Goal: Information Seeking & Learning: Learn about a topic

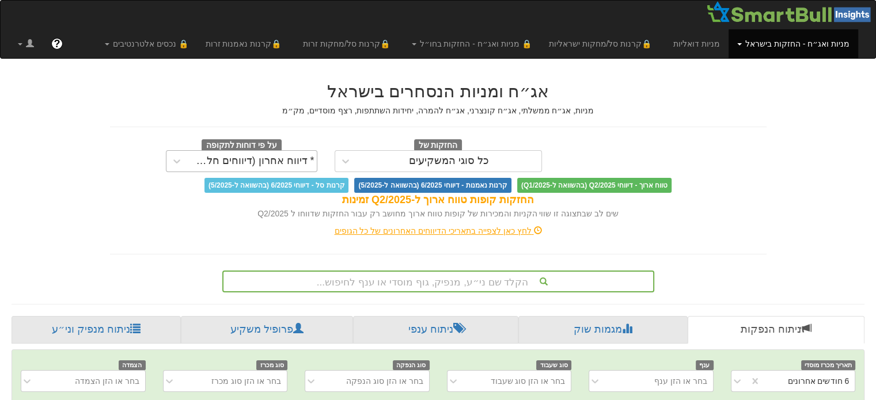
click at [280, 156] on div "* דיווח אחרון (דיווחים חלקיים)" at bounding box center [252, 162] width 124 height 12
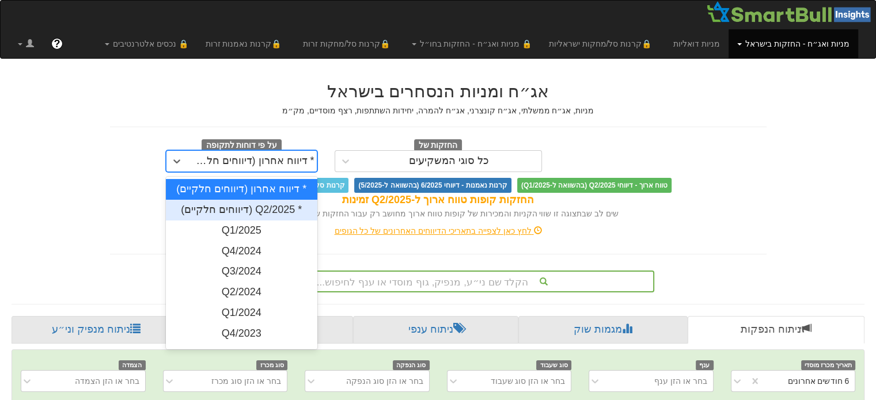
click at [278, 215] on div "* Q2/2025 (דיווחים חלקיים)" at bounding box center [242, 210] width 152 height 21
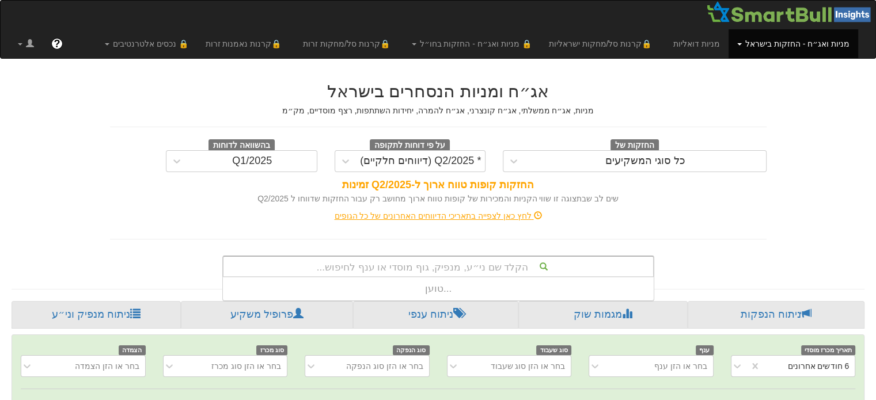
click at [456, 265] on div "הקלד שם ני״ע, מנפיק, גוף מוסדי או ענף לחיפוש..." at bounding box center [439, 267] width 430 height 20
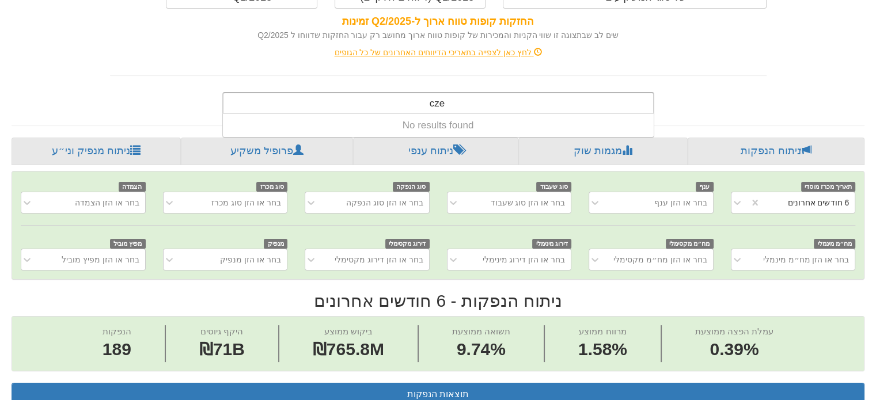
scroll to position [0, 2321]
type input "c"
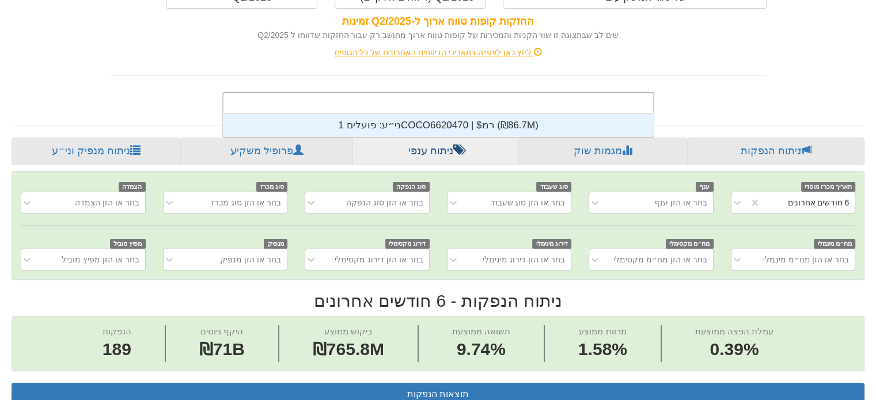
scroll to position [286, 0]
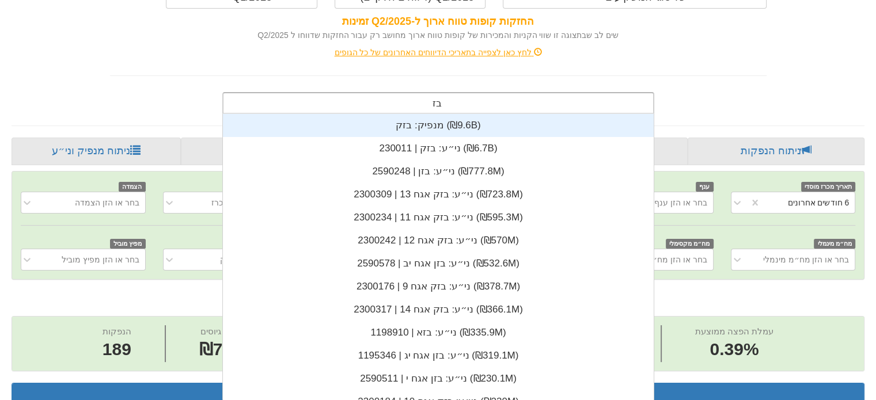
type input "בזק"
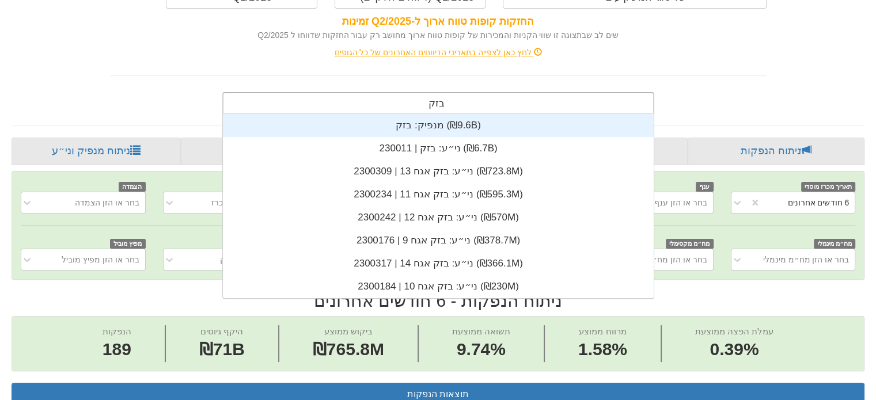
scroll to position [184, 0]
click at [454, 149] on div "ני״ע: ‏בזק | 230011 ‎(₪6.7B)‎" at bounding box center [438, 148] width 431 height 23
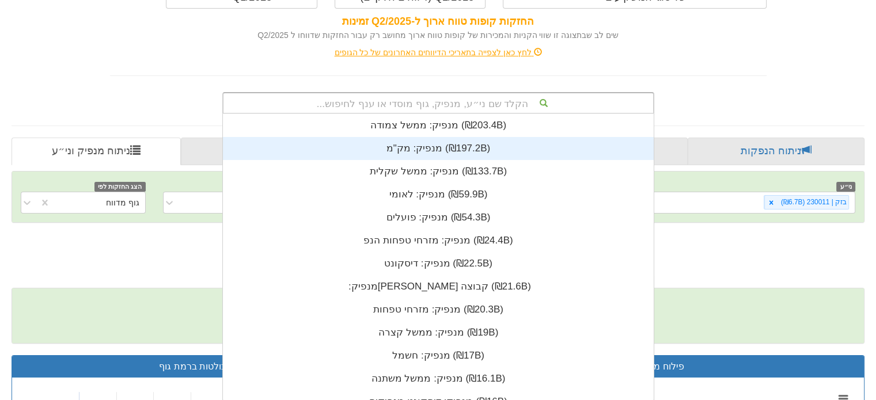
scroll to position [286, 0]
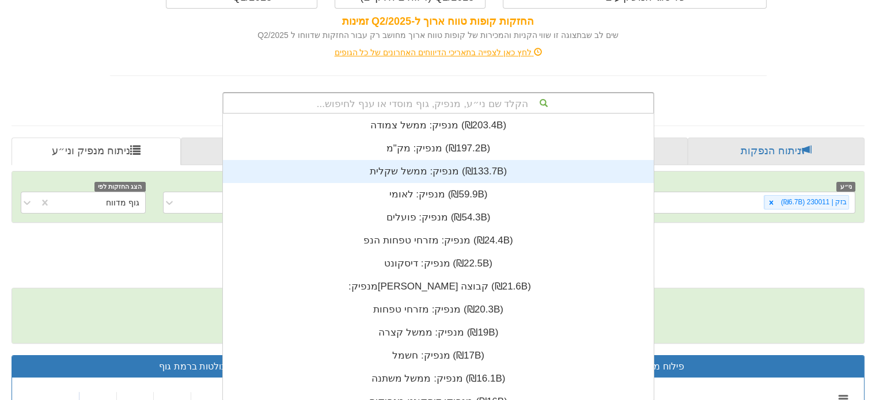
click at [770, 245] on h2 "בזק | 230011 - ניתוח ני״ע" at bounding box center [438, 243] width 853 height 19
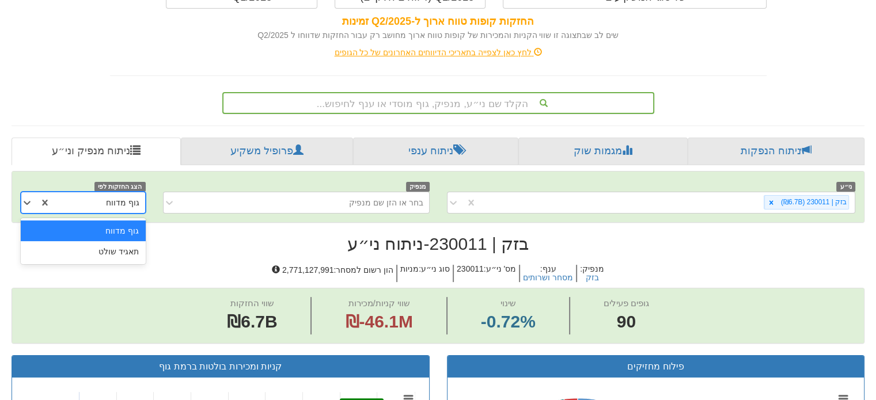
click at [126, 203] on div "גוף מדווח" at bounding box center [122, 203] width 33 height 12
click at [122, 256] on div "תאגיד שולט" at bounding box center [83, 251] width 125 height 21
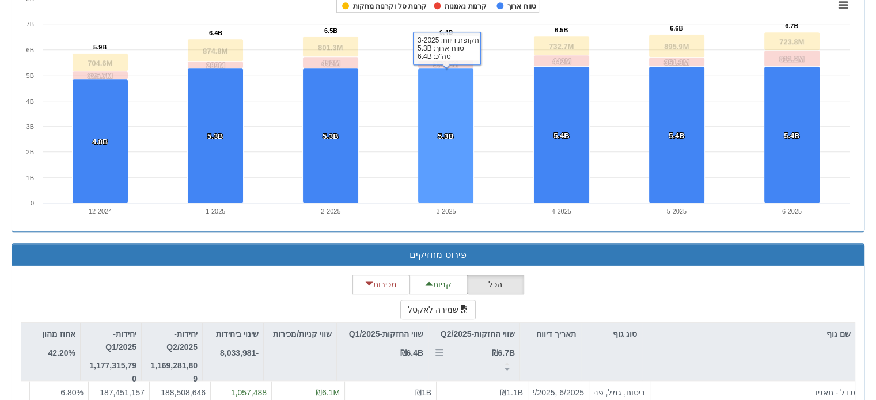
scroll to position [913, 0]
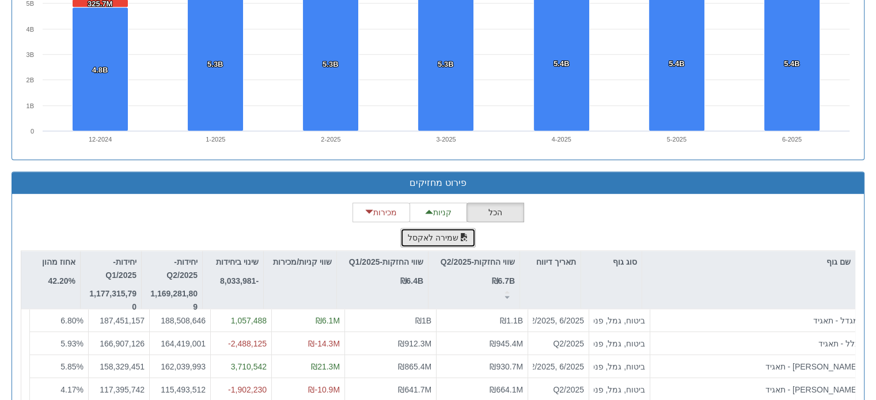
click at [447, 230] on button "שמירה לאקסל" at bounding box center [438, 238] width 76 height 20
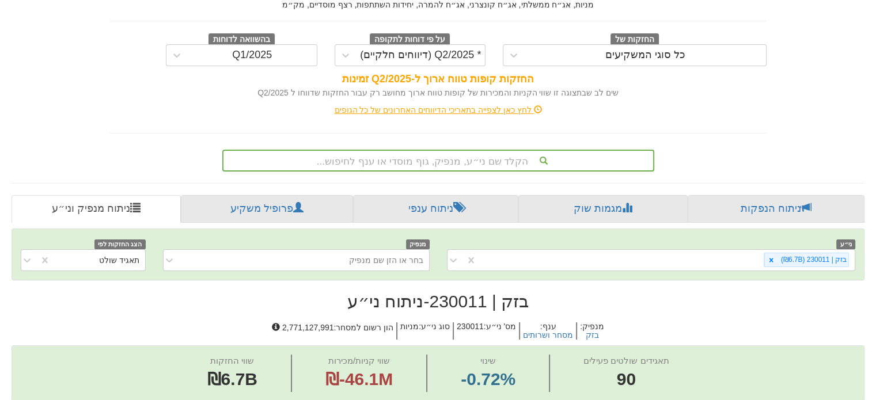
click at [495, 157] on div "הקלד שם ני״ע, מנפיק, גוף מוסדי או ענף לחיפוש..." at bounding box center [438, 161] width 432 height 22
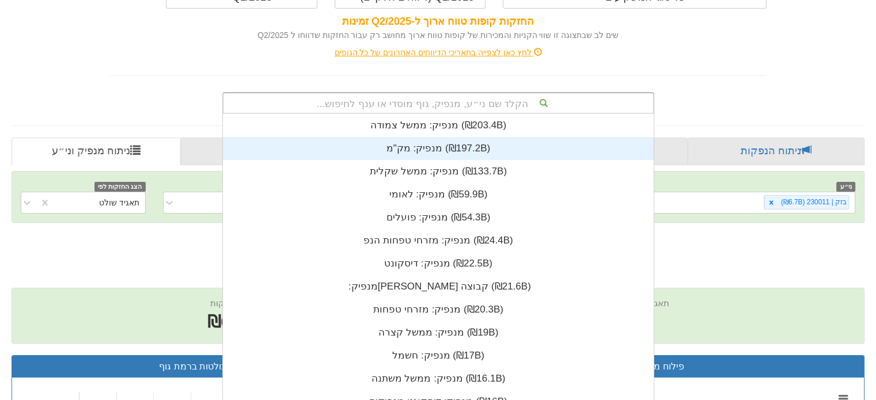
scroll to position [286, 0]
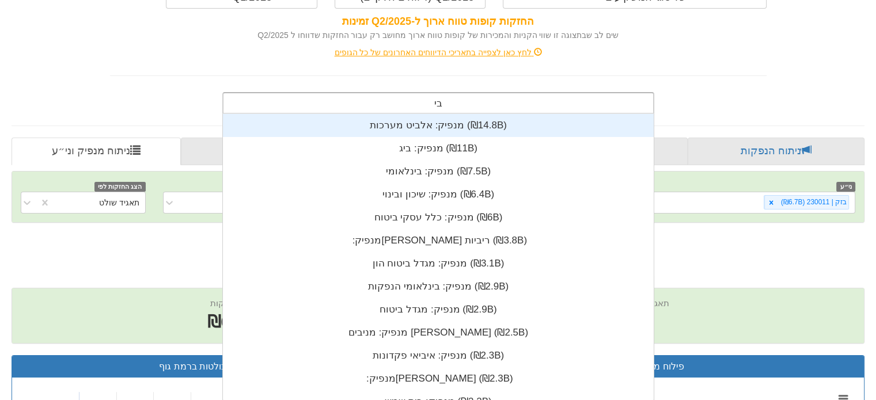
type input "בי ק"
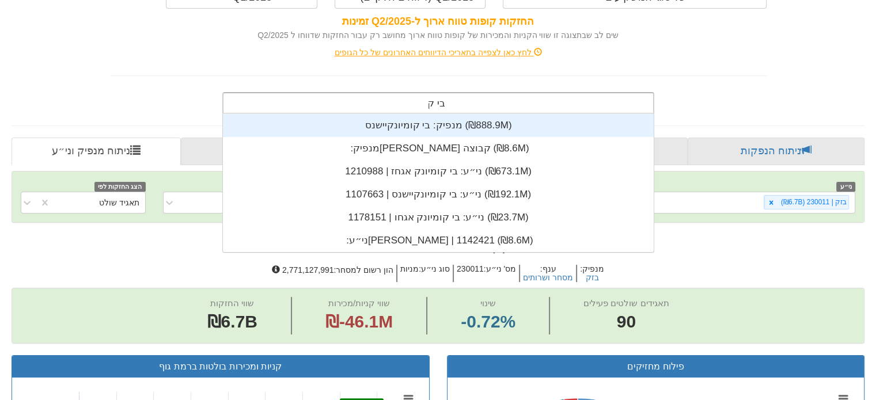
scroll to position [138, 0]
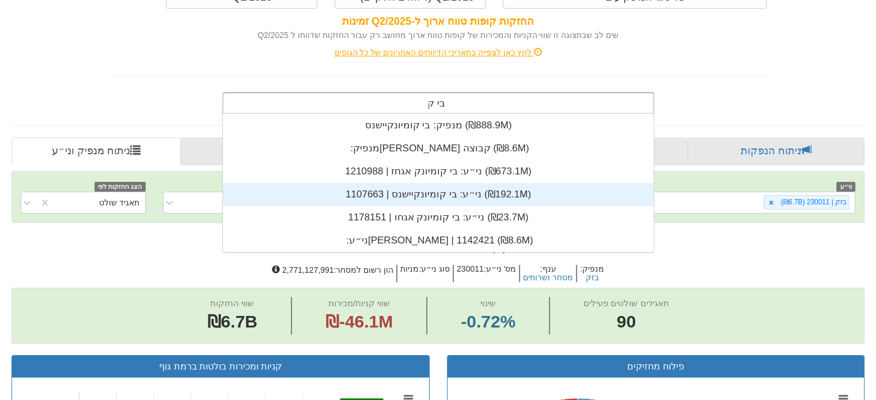
click at [475, 195] on div "ני״ע: ‏בי קומיונקיישנס | 1107663 ‎(₪192.1M)‎" at bounding box center [438, 194] width 431 height 23
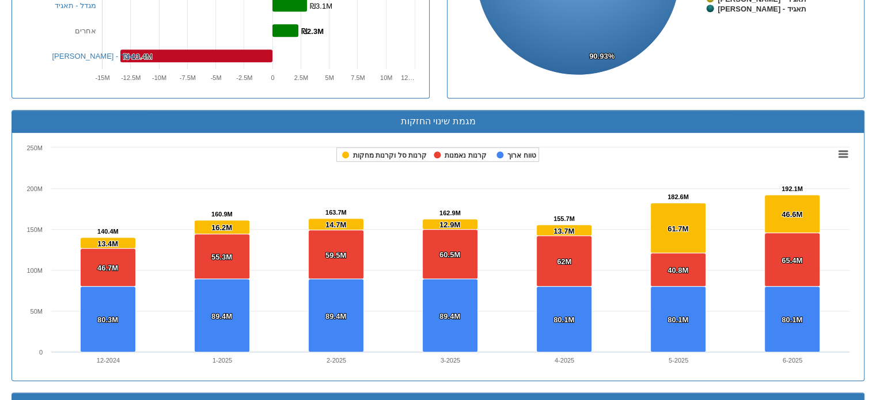
scroll to position [979, 0]
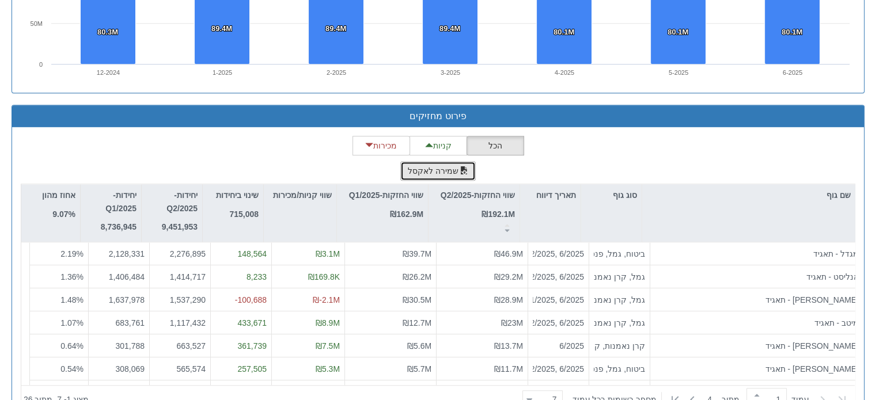
click at [466, 167] on span "button" at bounding box center [464, 171] width 8 height 8
